Goal: Check status: Check status

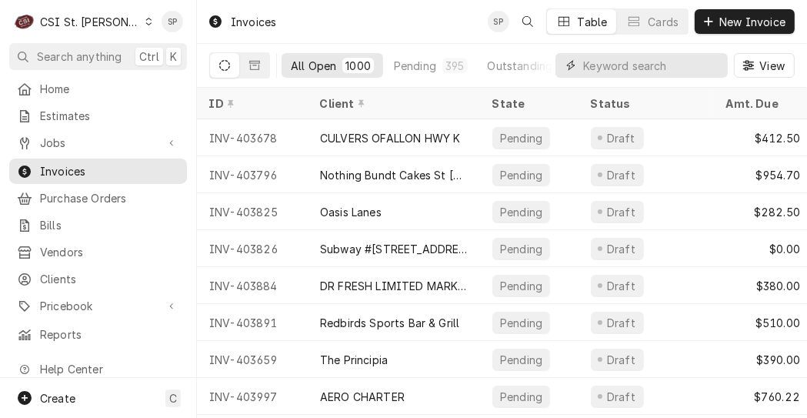
click at [608, 62] on input "Dynamic Content Wrapper" at bounding box center [651, 65] width 137 height 25
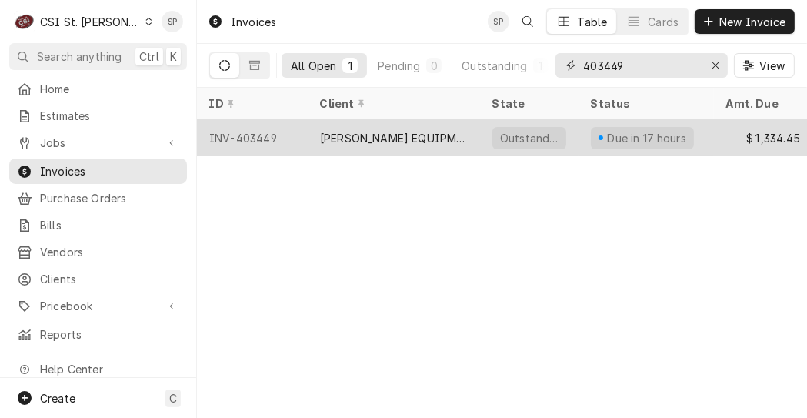
type input "403449"
click at [243, 139] on div "INV-403449" at bounding box center [252, 137] width 111 height 37
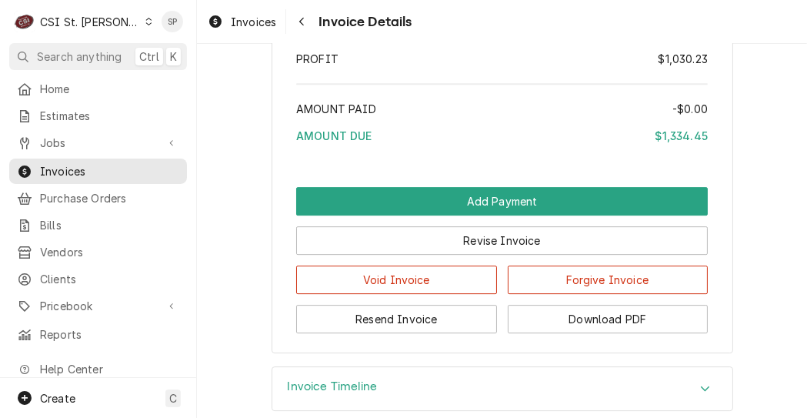
scroll to position [4190, 0]
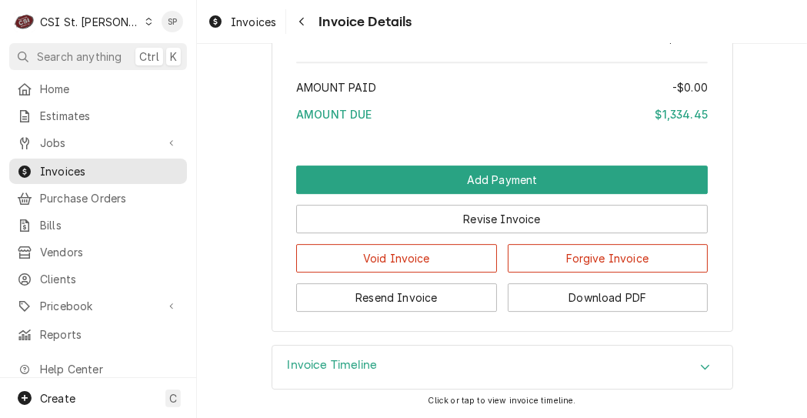
click at [404, 366] on div "Invoice Timeline" at bounding box center [502, 367] width 460 height 43
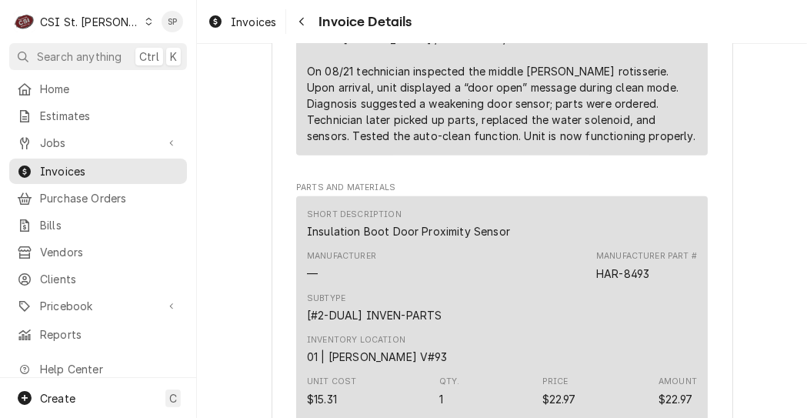
scroll to position [77, 0]
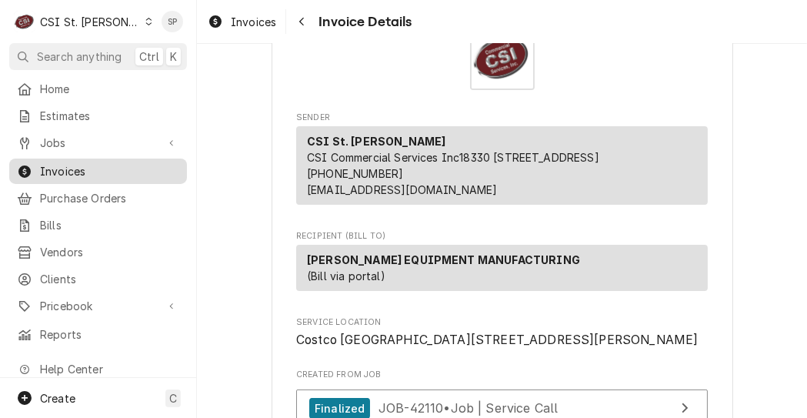
click at [76, 170] on span "Invoices" at bounding box center [109, 171] width 139 height 16
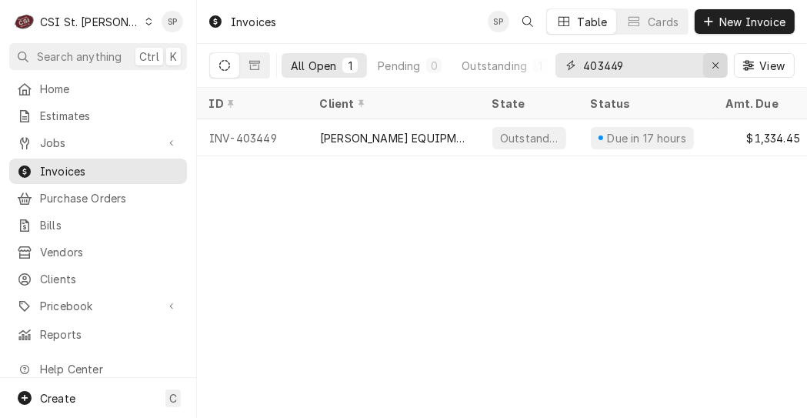
click at [716, 62] on icon "Erase input" at bounding box center [716, 65] width 8 height 11
